Goal: Task Accomplishment & Management: Manage account settings

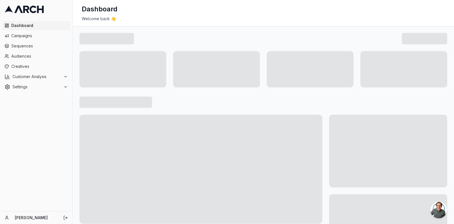
scroll to position [1820, 0]
click at [27, 43] on span "Sequences" at bounding box center [39, 46] width 56 height 6
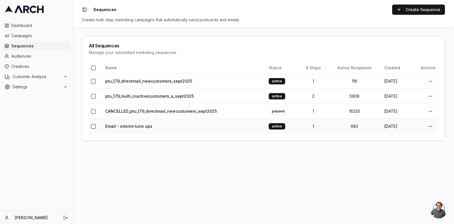
scroll to position [1820, 0]
click at [138, 94] on link "ptu_179_multi_inactivecustomers_a_sept2025" at bounding box center [149, 96] width 88 height 5
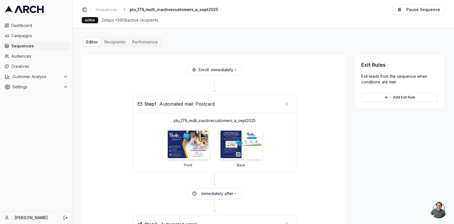
click at [115, 45] on div "Editor Recipients Performance Enroll immediately Step 1 Automated mail: Postcar…" at bounding box center [263, 197] width 363 height 320
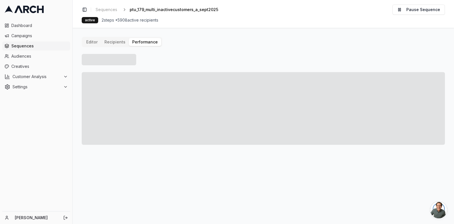
click at [139, 42] on button "Performance" at bounding box center [145, 42] width 32 height 8
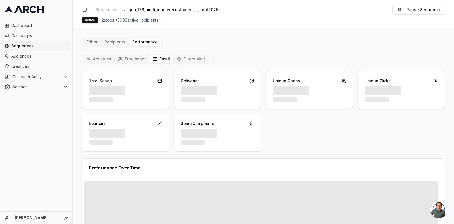
click at [160, 58] on button "Email" at bounding box center [161, 59] width 24 height 8
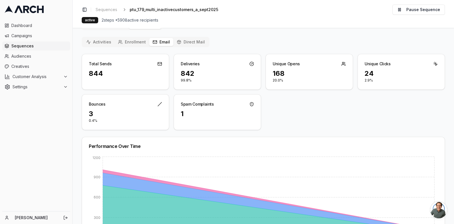
scroll to position [7, 0]
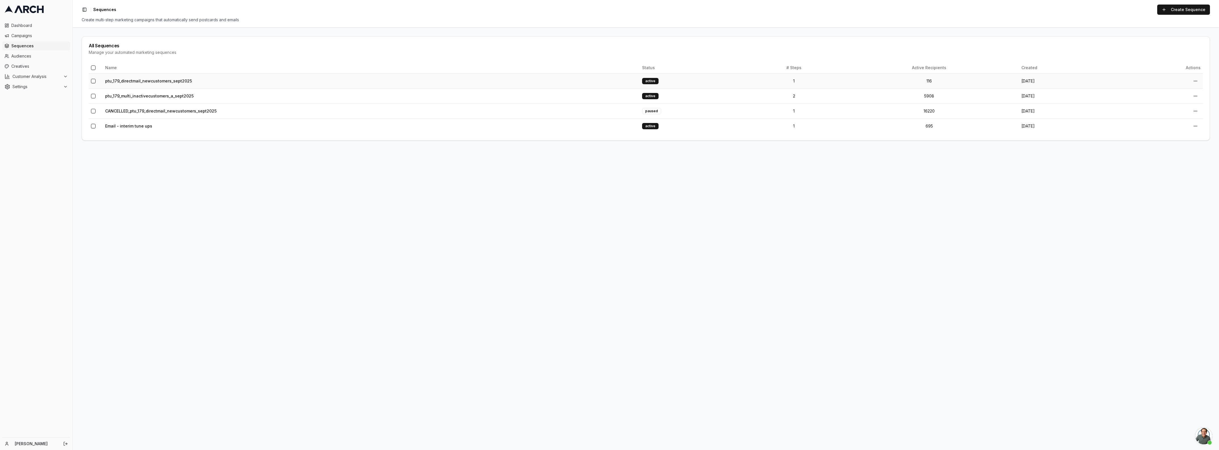
scroll to position [1820, 0]
click at [175, 92] on td "ptu_179_multi_inactivecustomers_a_sept2025" at bounding box center [371, 95] width 537 height 15
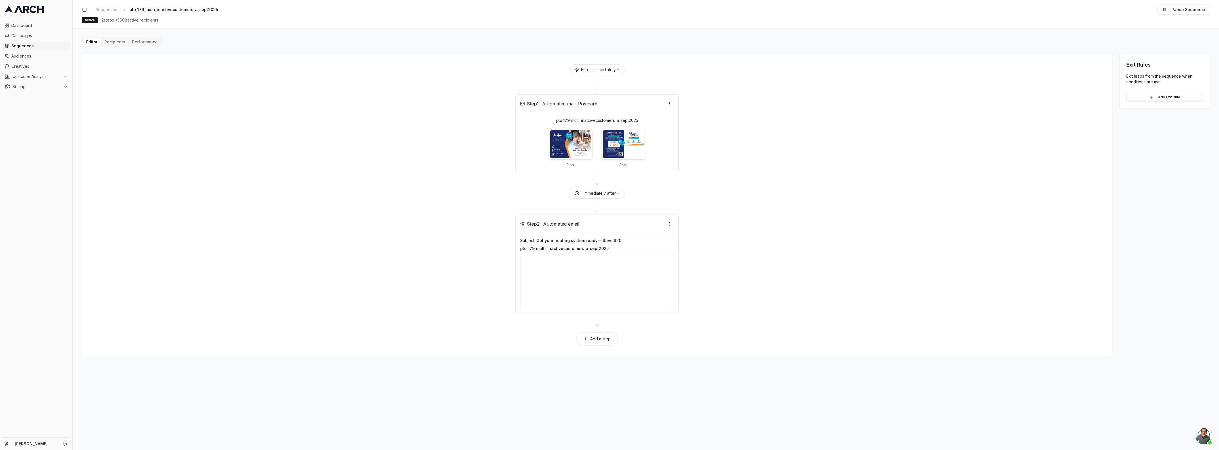
click at [593, 281] on div at bounding box center [597, 281] width 154 height 54
click at [664, 226] on div "Step 2 Automated email" at bounding box center [597, 224] width 163 height 18
click at [671, 226] on html "Dashboard Campaigns Sequences Audiences Creatives Customer Analysis Settings Ka…" at bounding box center [609, 225] width 1219 height 450
click at [637, 248] on div "Send email preview" at bounding box center [652, 245] width 42 height 9
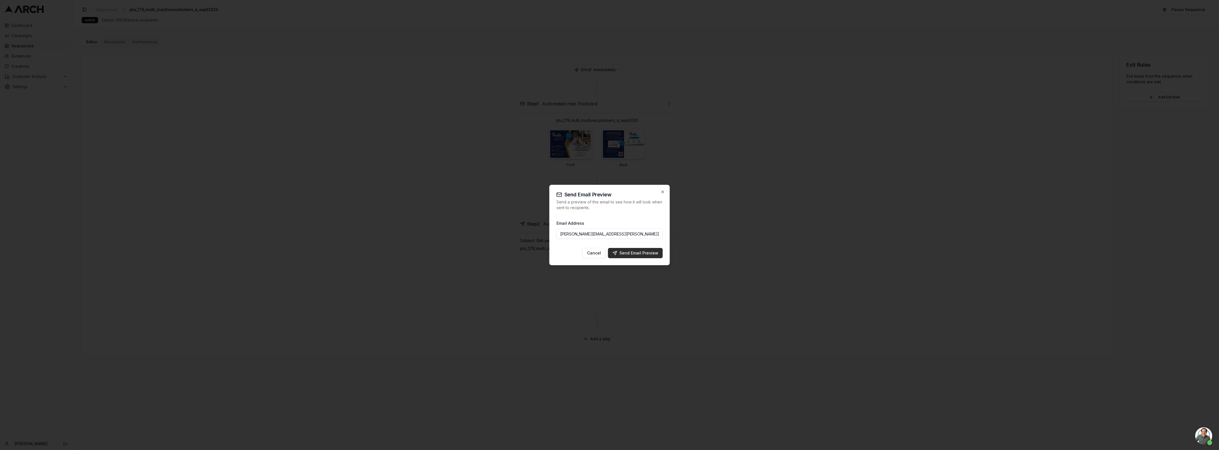
click at [625, 250] on div "Send Email Preview" at bounding box center [636, 253] width 46 height 6
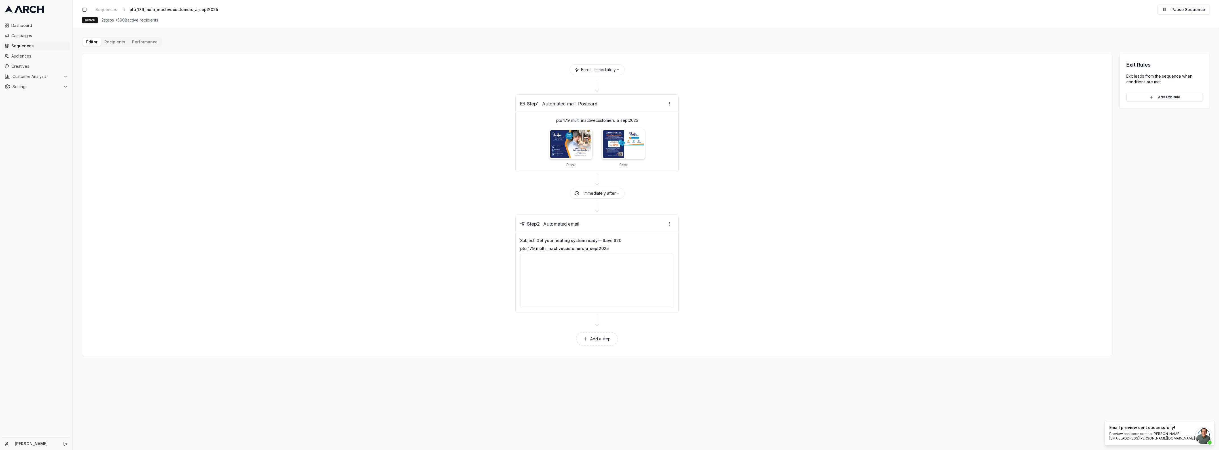
click at [855, 242] on div "Step 2 Automated email Subject: Get your heating system ready— Save $20 ptu_179…" at bounding box center [597, 264] width 1017 height 98
click at [149, 42] on button "Performance" at bounding box center [145, 42] width 32 height 8
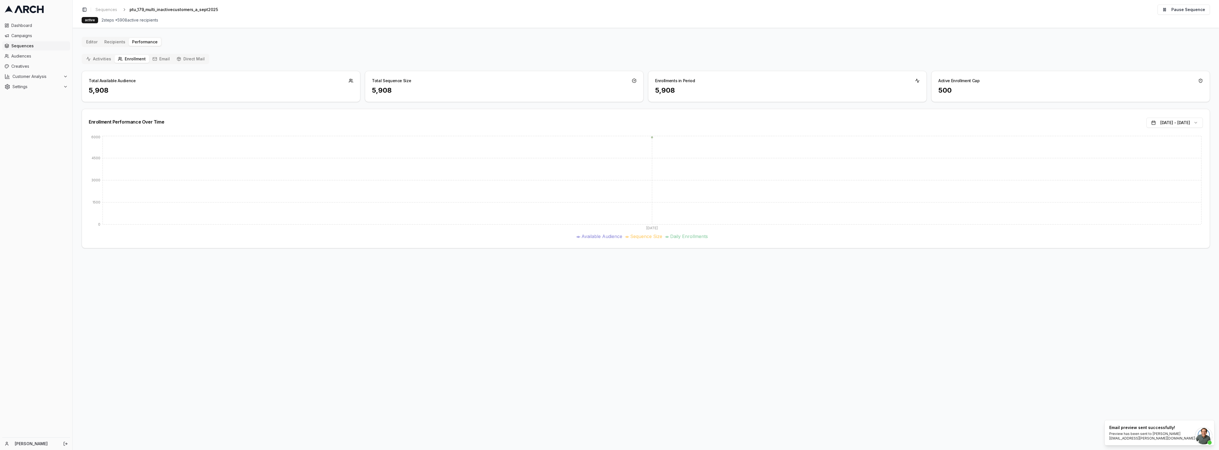
click at [164, 55] on button "Email" at bounding box center [161, 59] width 24 height 8
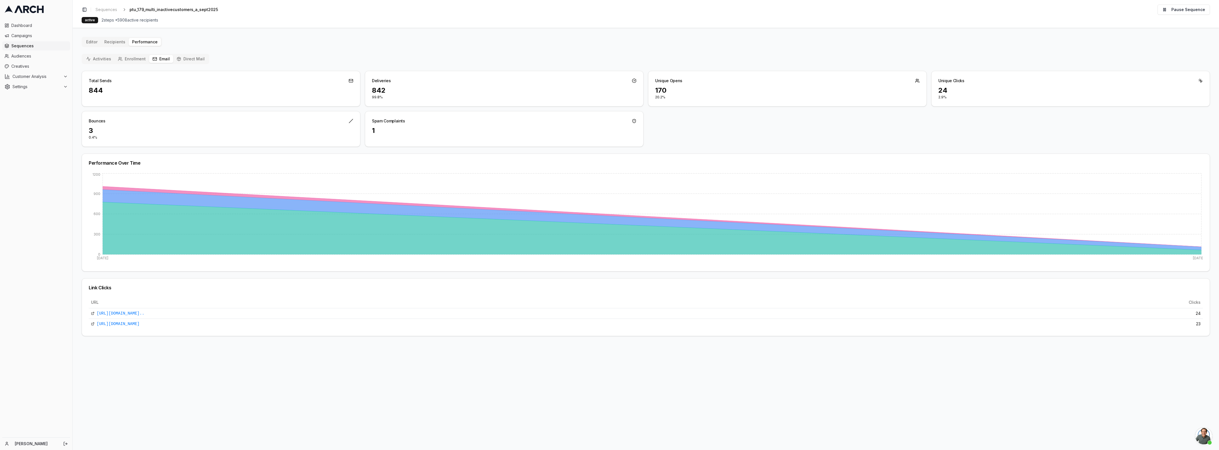
click at [593, 336] on div "Link Clicks URL Clicks https://www.pacificheatingcooling.com/heating/heating-ma…" at bounding box center [646, 307] width 1128 height 58
click at [141, 43] on button "Performance" at bounding box center [145, 42] width 32 height 8
click at [143, 43] on button "Performance" at bounding box center [145, 42] width 32 height 8
click at [91, 59] on button "Activities" at bounding box center [99, 59] width 32 height 8
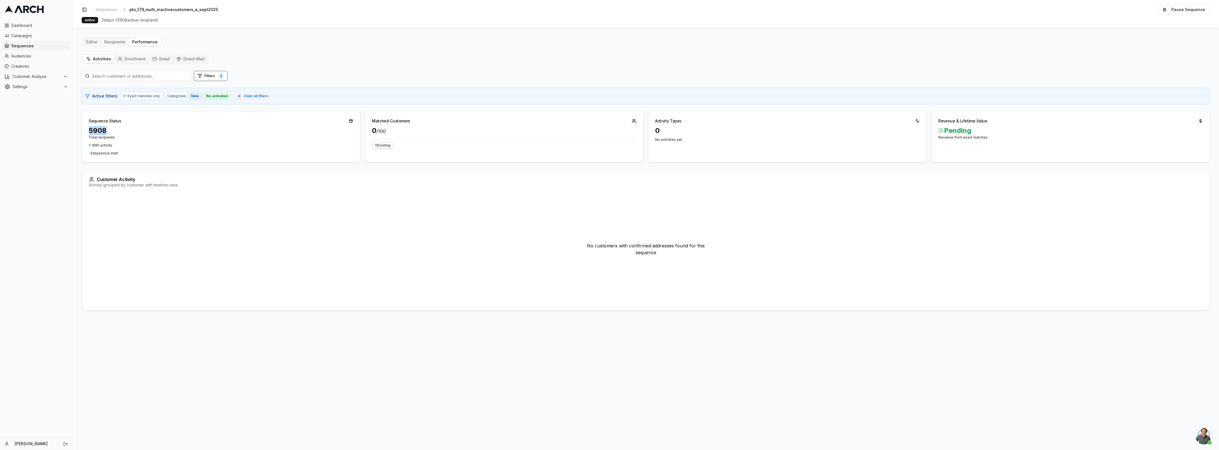
drag, startPoint x: 88, startPoint y: 131, endPoint x: 142, endPoint y: 130, distance: 53.9
click at [138, 130] on div "5908" at bounding box center [221, 130] width 265 height 9
click at [159, 140] on div "5908 Total recipients 0 With activity -2 day s since start" at bounding box center [221, 140] width 265 height 29
drag, startPoint x: 86, startPoint y: 154, endPoint x: 139, endPoint y: 152, distance: 53.3
click at [139, 152] on div "5908 Total recipients 0 With activity -2 day s since start" at bounding box center [221, 144] width 278 height 36
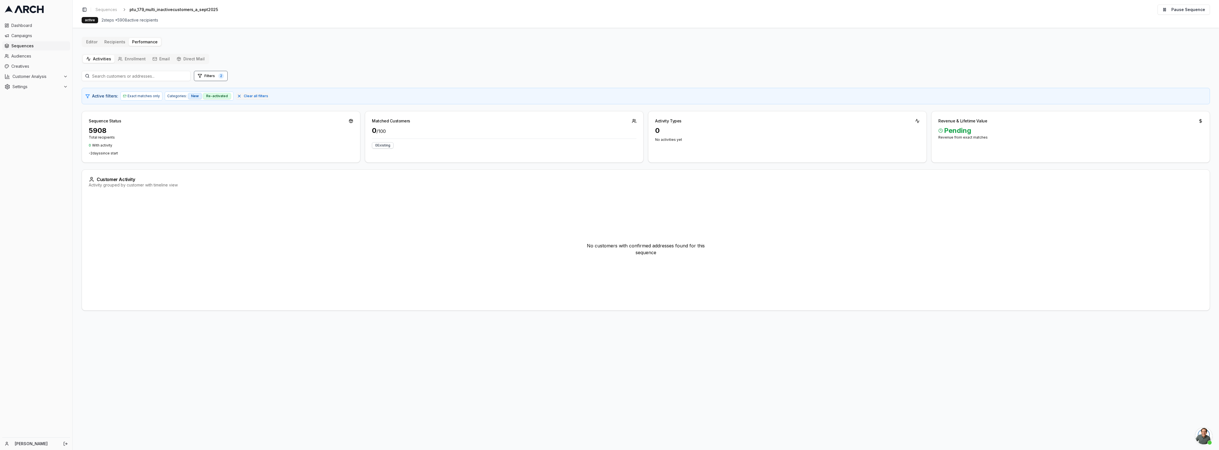
click at [118, 55] on button "Enrollment" at bounding box center [132, 59] width 35 height 8
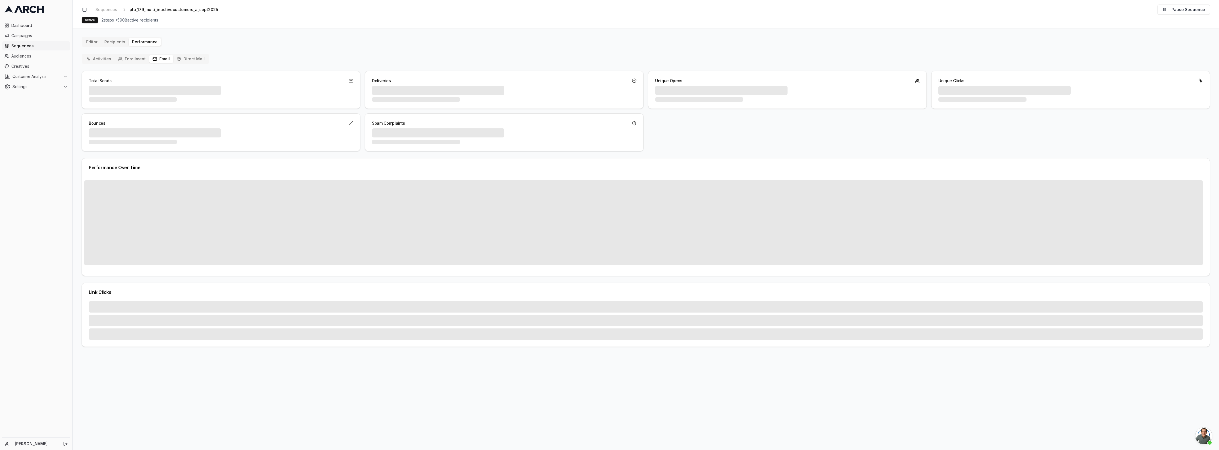
click at [164, 57] on button "Email" at bounding box center [161, 59] width 24 height 8
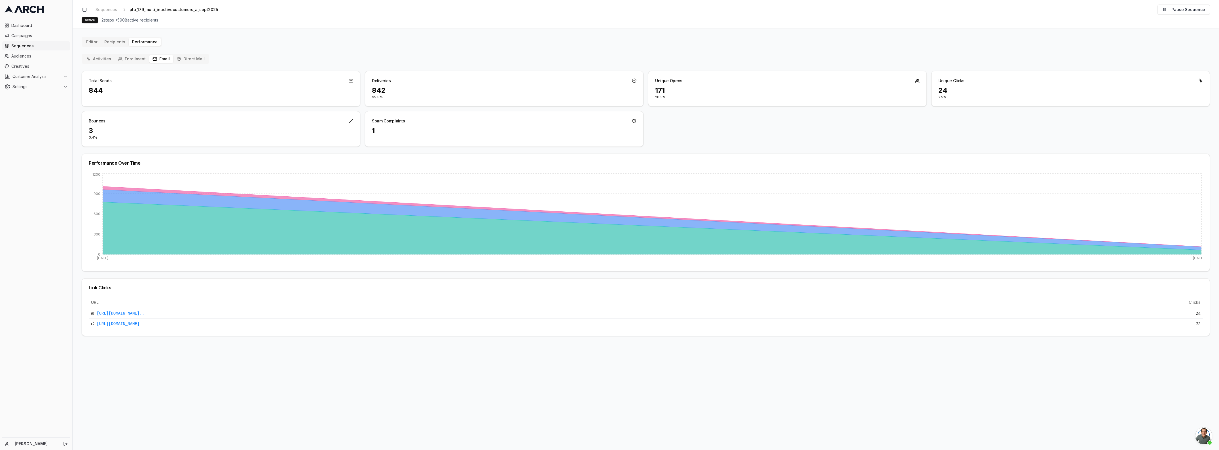
click at [87, 44] on button "Editor" at bounding box center [92, 42] width 18 height 8
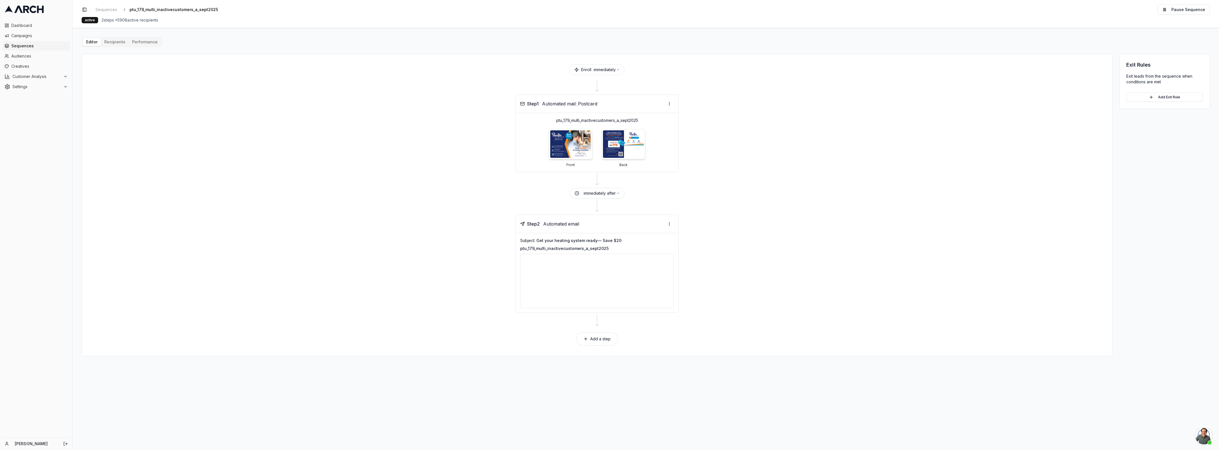
click at [149, 22] on span "2 steps • 5908 active recipients" at bounding box center [129, 20] width 57 height 6
drag, startPoint x: 117, startPoint y: 18, endPoint x: 205, endPoint y: 20, distance: 87.9
click at [205, 20] on div "active 2 steps • 5908 active recipients" at bounding box center [646, 20] width 1128 height 6
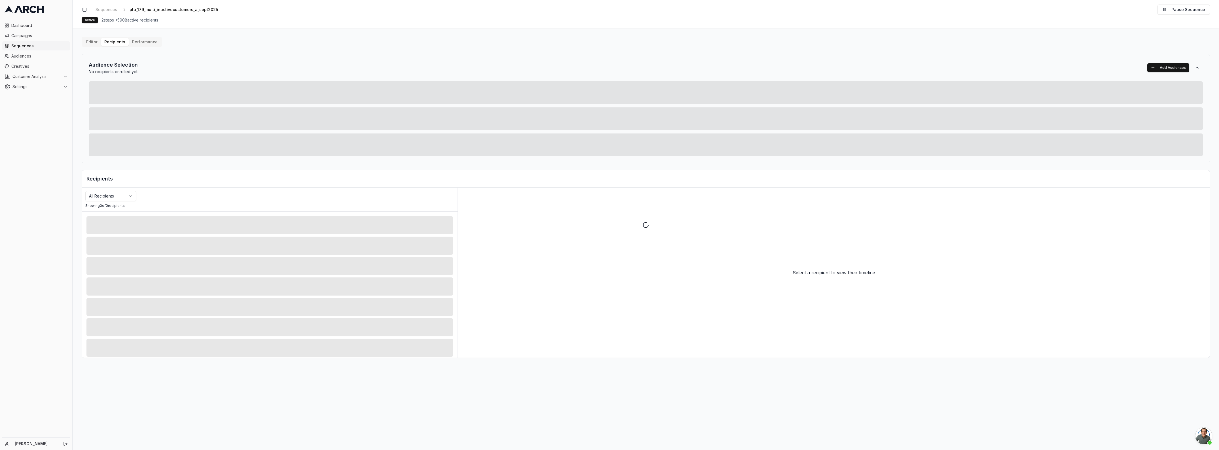
click at [111, 41] on div "Editor Recipients Performance Audience Selection No recipients enrolled yet Add…" at bounding box center [646, 197] width 1128 height 321
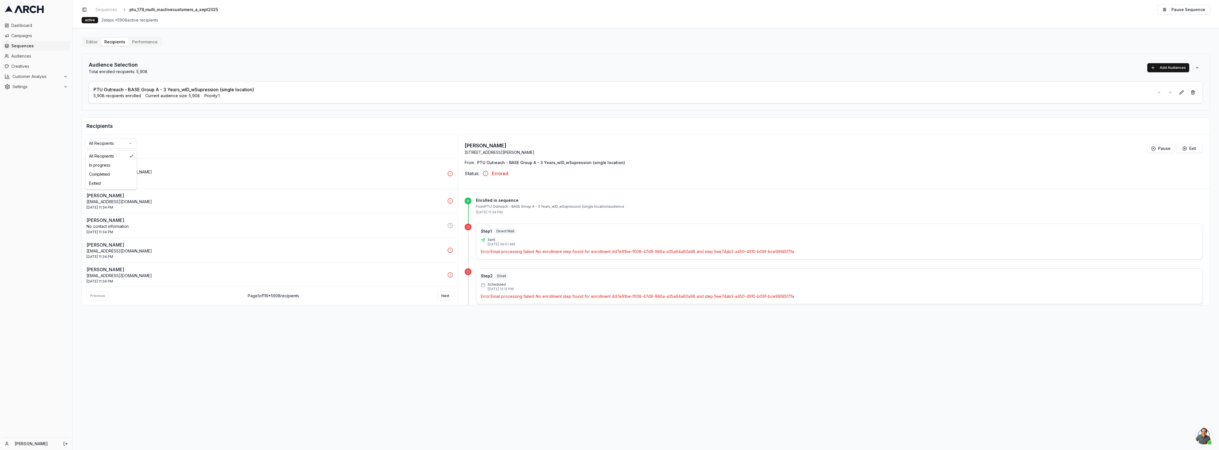
click at [122, 143] on html "Dashboard Campaigns Sequences Audiences Creatives Customer Analysis Settings Ka…" at bounding box center [609, 225] width 1219 height 450
click at [312, 125] on html "Dashboard Campaigns Sequences Audiences Creatives Customer Analysis Settings Ka…" at bounding box center [609, 225] width 1219 height 450
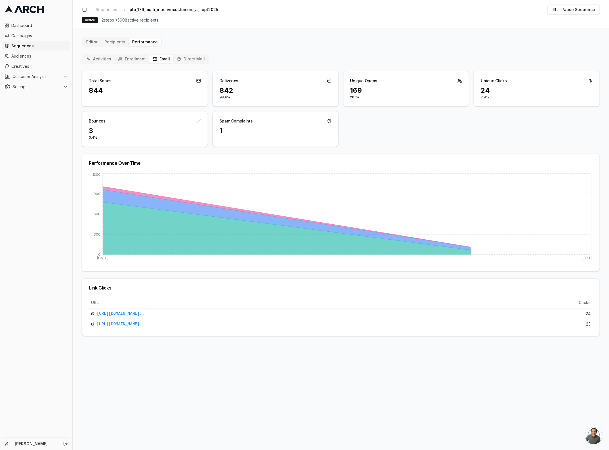
scroll to position [1727, 0]
